Goal: Find specific page/section: Find specific page/section

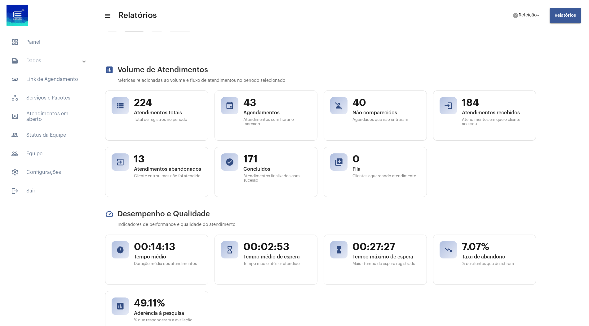
scroll to position [0, 0]
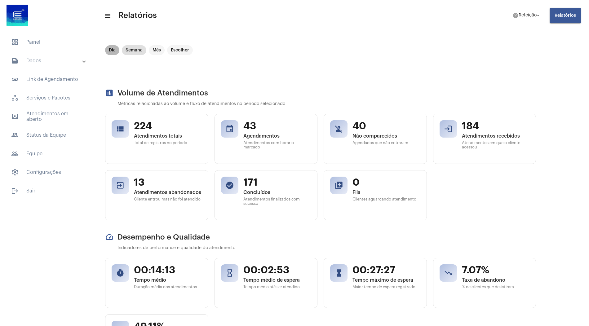
click at [115, 51] on mat-chip "Dia" at bounding box center [112, 50] width 14 height 10
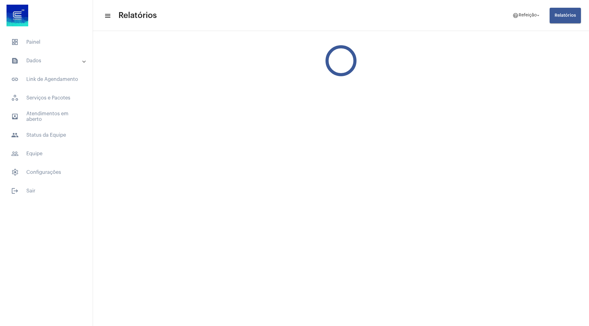
scroll to position [0, 0]
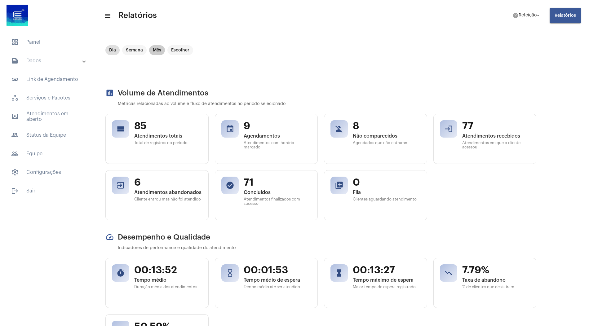
click at [160, 52] on mat-chip "Mês" at bounding box center [157, 50] width 16 height 10
click at [113, 50] on mat-chip "Dia" at bounding box center [112, 50] width 14 height 10
click at [151, 50] on mat-chip "Mês" at bounding box center [157, 50] width 16 height 10
click at [110, 50] on mat-chip "Dia" at bounding box center [112, 50] width 14 height 10
click at [152, 50] on mat-chip "Mês" at bounding box center [157, 50] width 16 height 10
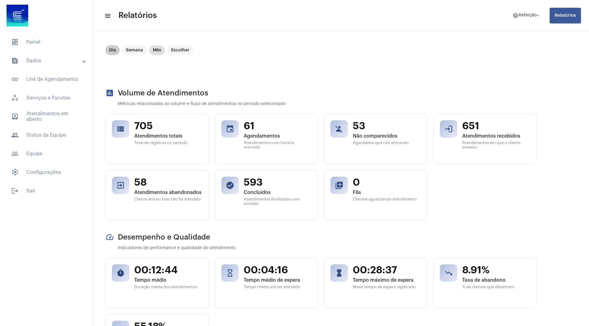
click at [110, 50] on mat-chip "Dia" at bounding box center [112, 50] width 14 height 10
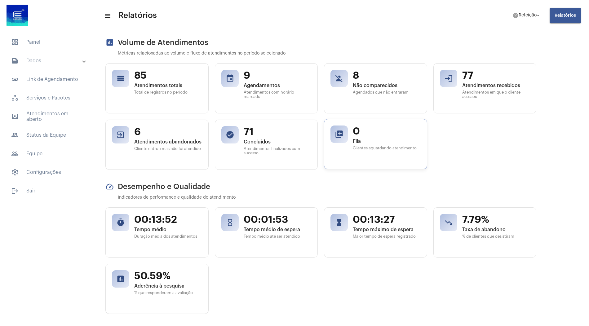
scroll to position [46, 0]
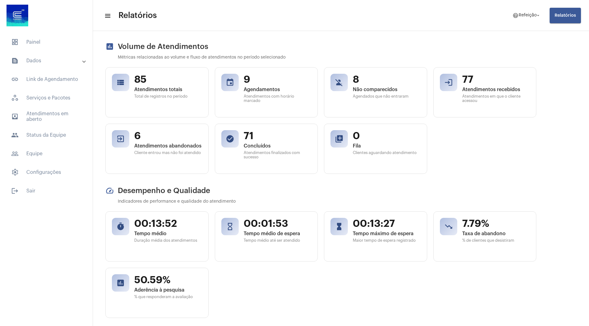
click at [568, 18] on button "Relatórios" at bounding box center [564, 15] width 31 height 15
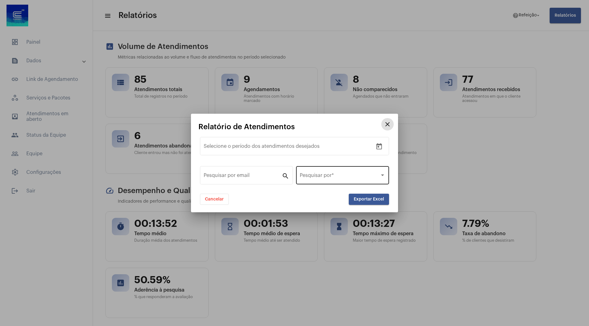
click at [340, 175] on span at bounding box center [340, 177] width 80 height 6
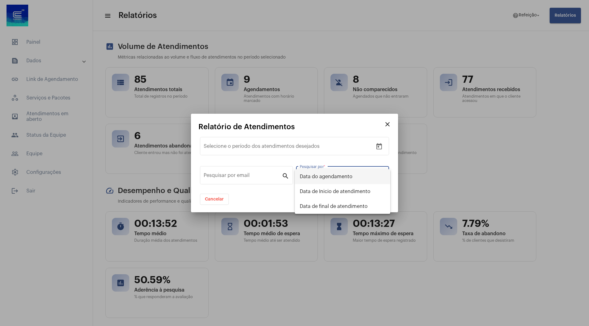
click at [391, 162] on div at bounding box center [294, 163] width 589 height 326
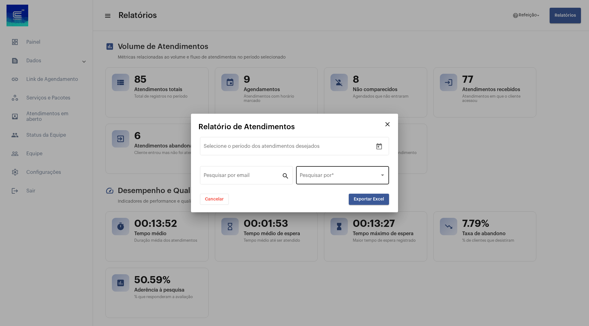
click at [370, 180] on div "Pesquisar por *" at bounding box center [343, 175] width 86 height 20
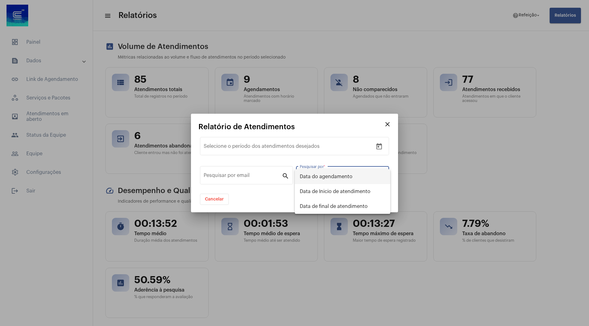
click at [389, 124] on div at bounding box center [294, 163] width 589 height 326
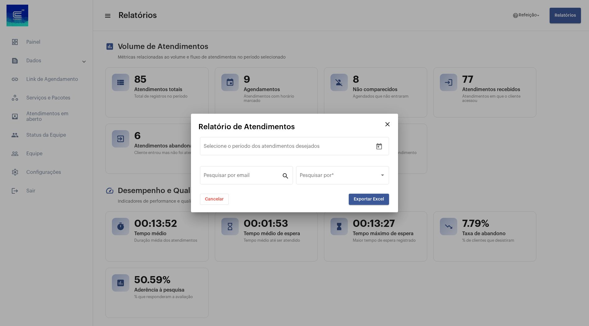
click at [389, 124] on mat-icon "close" at bounding box center [387, 124] width 7 height 7
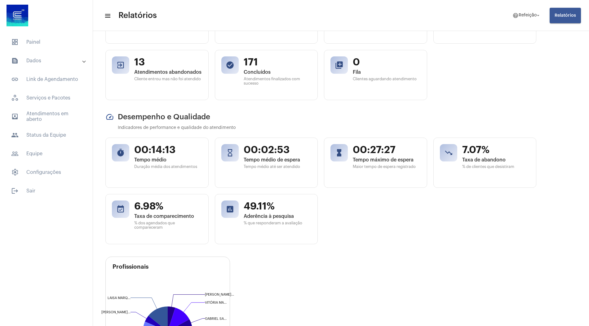
scroll to position [119, 0]
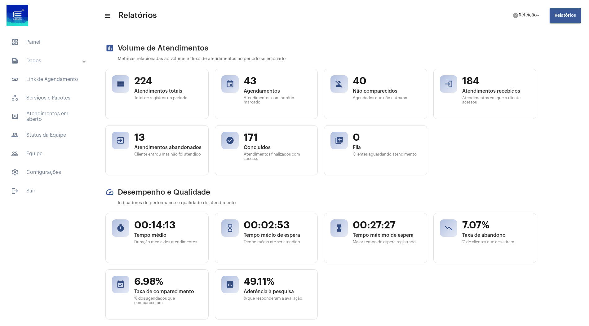
scroll to position [41, 0]
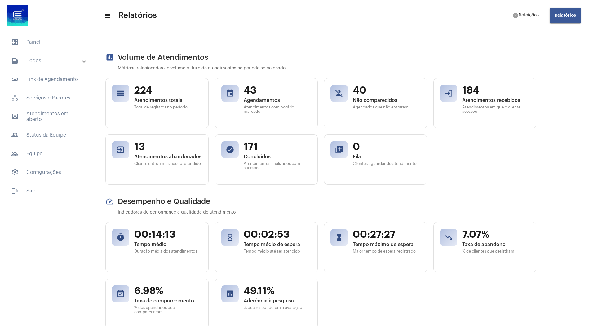
scroll to position [35, 0]
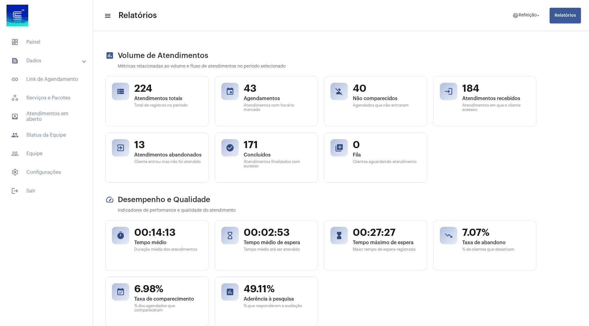
scroll to position [37, 0]
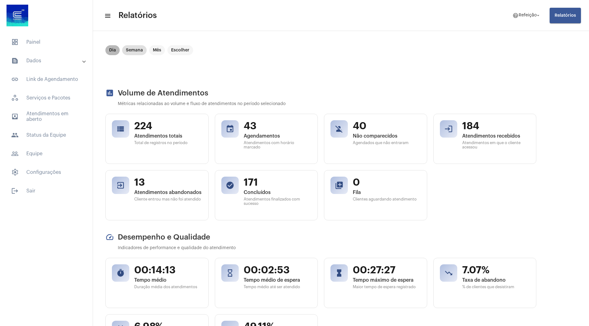
click at [109, 50] on mat-chip "Dia" at bounding box center [112, 50] width 14 height 10
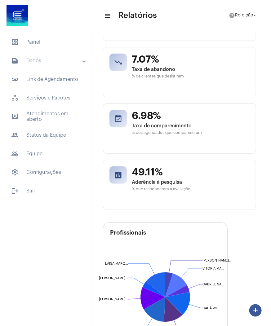
scroll to position [671, 2]
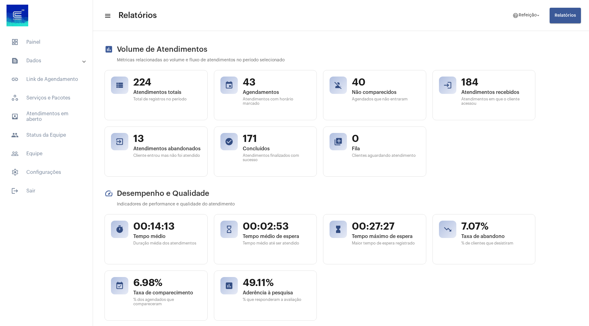
scroll to position [44, 1]
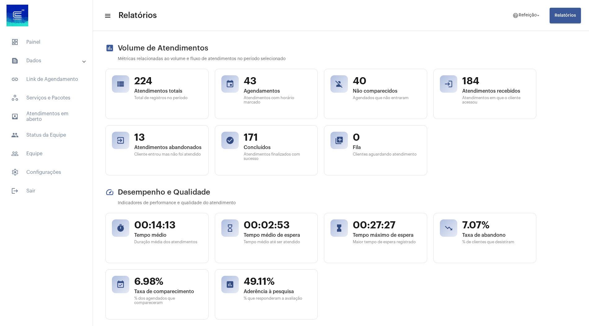
scroll to position [44, 0]
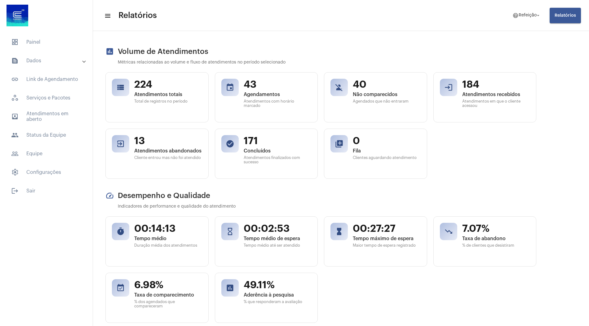
scroll to position [41, 0]
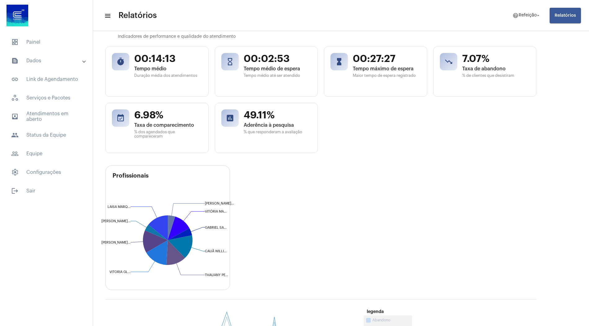
scroll to position [206, 0]
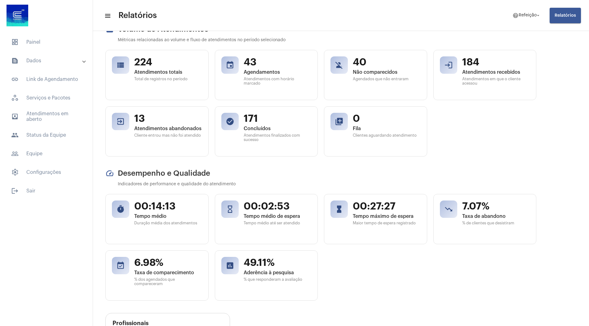
scroll to position [64, 0]
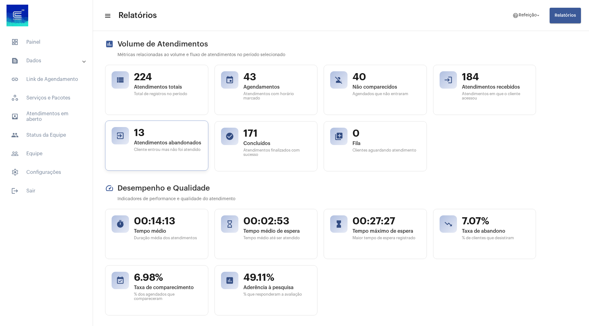
scroll to position [0, 0]
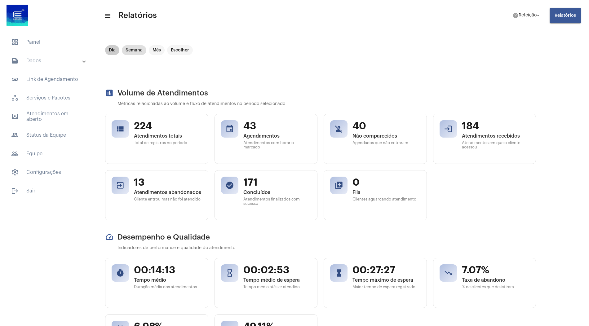
click at [115, 49] on mat-chip "Dia" at bounding box center [112, 50] width 14 height 10
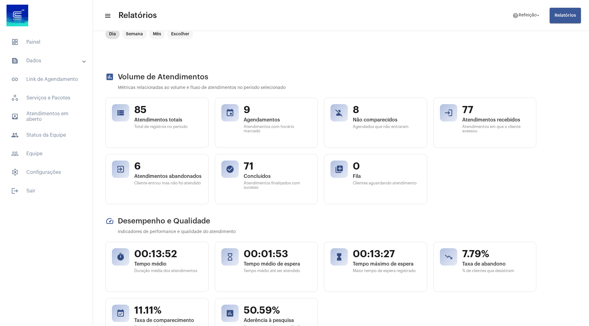
scroll to position [0, 0]
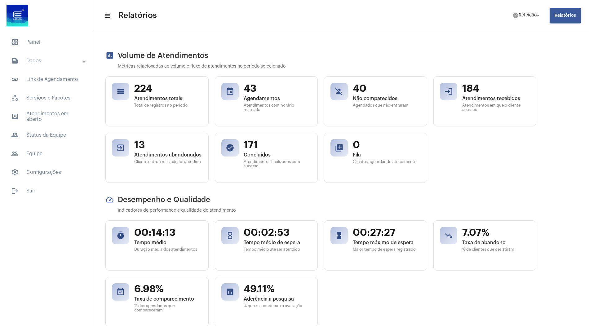
scroll to position [36, 0]
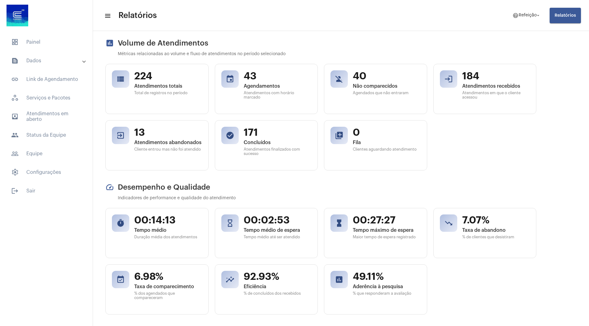
scroll to position [47, 0]
